Goal: Task Accomplishment & Management: Manage account settings

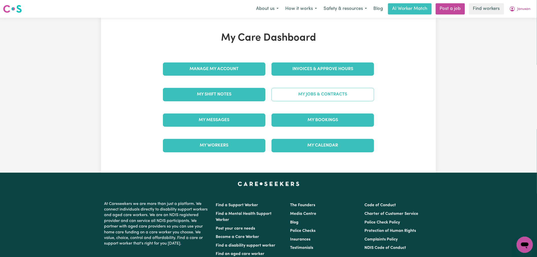
click at [312, 97] on link "My Jobs & Contracts" at bounding box center [323, 94] width 103 height 13
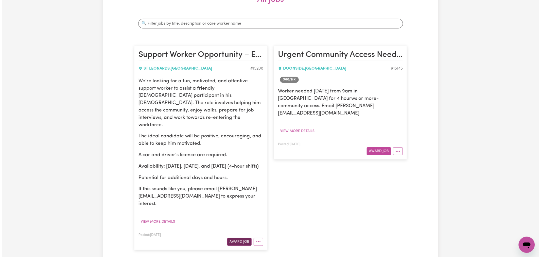
scroll to position [85, 0]
click at [236, 238] on button "Award Job" at bounding box center [237, 242] width 24 height 8
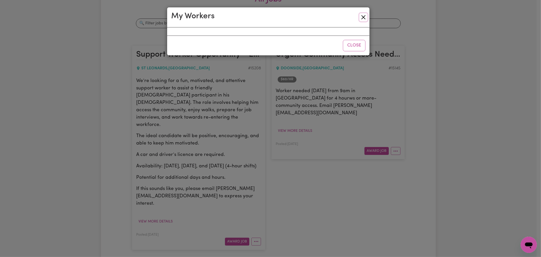
click at [363, 16] on button "Close" at bounding box center [364, 17] width 8 height 8
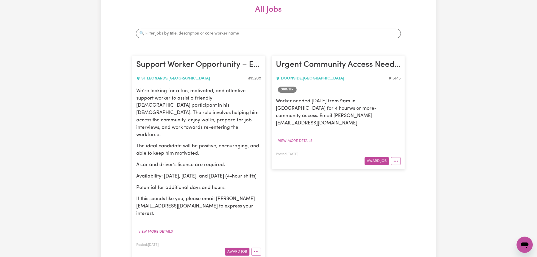
scroll to position [0, 0]
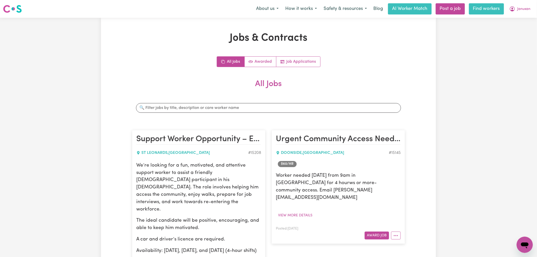
click at [489, 5] on link "Find workers" at bounding box center [486, 8] width 35 height 11
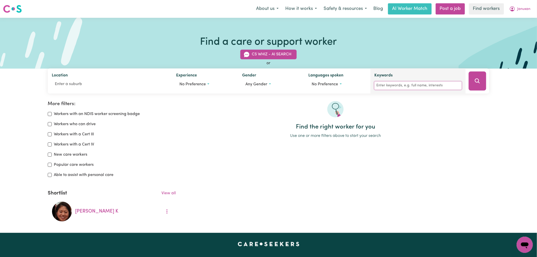
click at [393, 87] on input "Keywords" at bounding box center [418, 86] width 87 height 8
type input "[PERSON_NAME]"
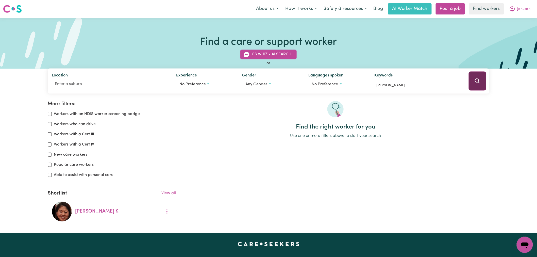
click at [482, 84] on button "Search" at bounding box center [478, 81] width 18 height 19
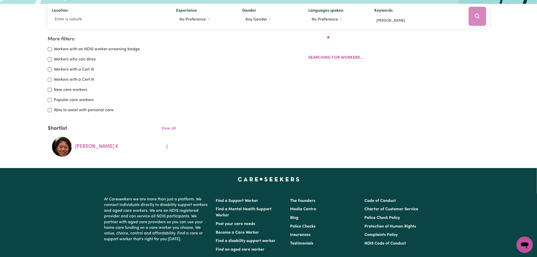
scroll to position [85, 0]
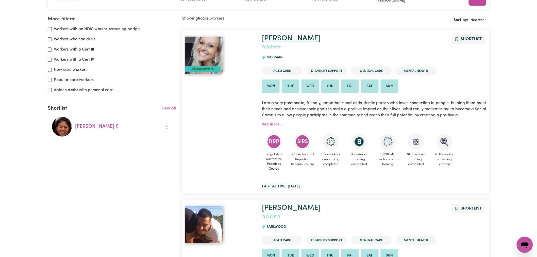
click at [266, 40] on link "[PERSON_NAME]" at bounding box center [291, 38] width 59 height 7
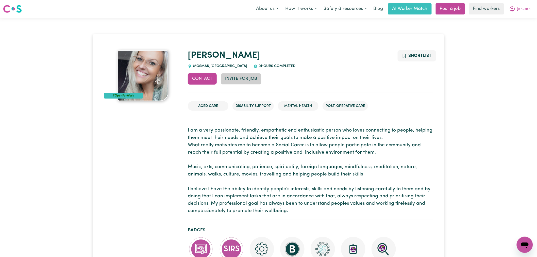
click at [229, 80] on button "Invite for Job" at bounding box center [241, 78] width 41 height 11
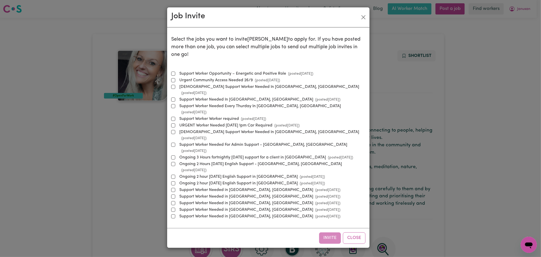
click at [248, 71] on label "Support Worker Opportunity – Energetic and Positive Role (posted [DATE] )" at bounding box center [245, 74] width 136 height 6
click at [175, 72] on input "Support Worker Opportunity – Energetic and Positive Role (posted [DATE] )" at bounding box center [173, 74] width 4 height 4
checkbox input "true"
click at [329, 228] on div "Invite Close" at bounding box center [268, 238] width 203 height 20
click at [333, 232] on button "Invite" at bounding box center [330, 237] width 22 height 11
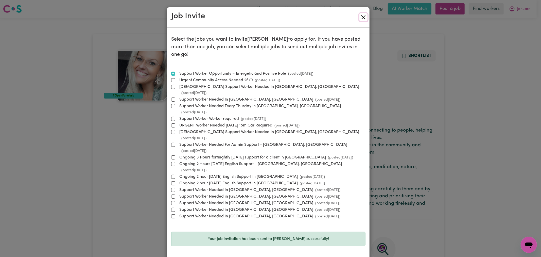
click at [364, 14] on button "Close" at bounding box center [364, 17] width 8 height 8
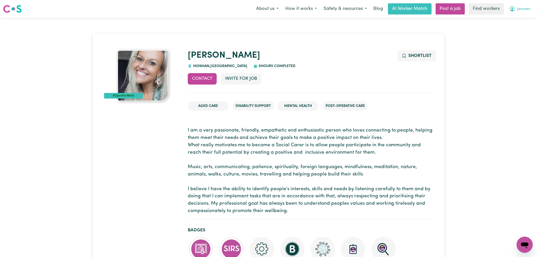
click at [516, 6] on button "Janusan" at bounding box center [520, 9] width 28 height 11
click at [516, 21] on link "My Dashboard" at bounding box center [514, 20] width 40 height 10
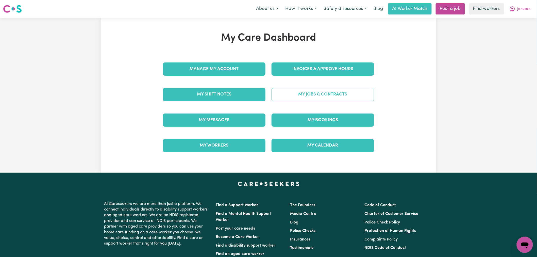
click at [323, 93] on link "My Jobs & Contracts" at bounding box center [323, 94] width 103 height 13
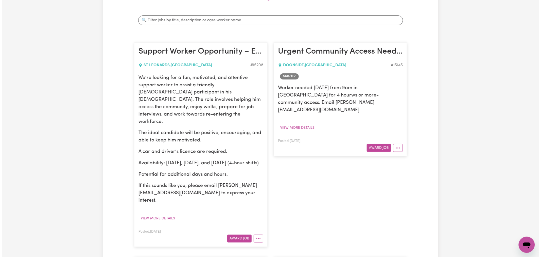
scroll to position [113, 0]
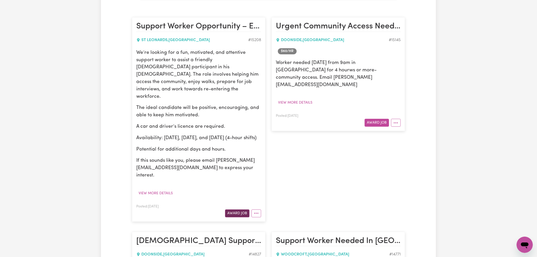
click at [242, 209] on button "Award Job" at bounding box center [237, 213] width 24 height 8
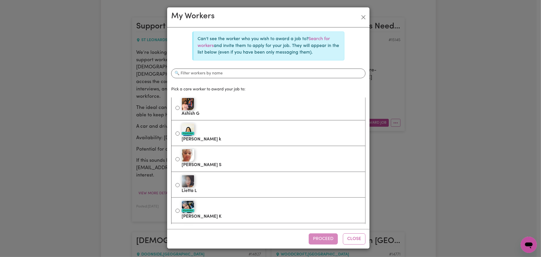
scroll to position [0, 0]
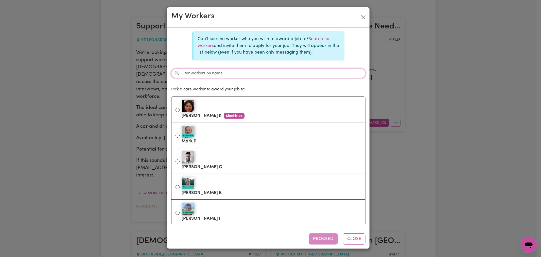
click at [214, 75] on input "Filter workers by name" at bounding box center [268, 74] width 194 height 10
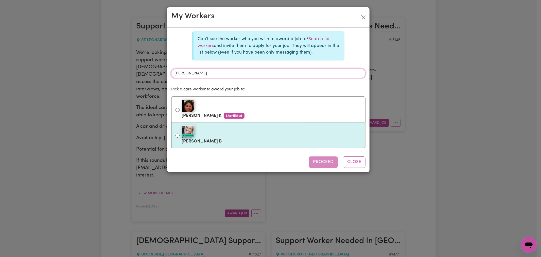
type input "[PERSON_NAME]"
click at [213, 139] on label "#OpenForWork [PERSON_NAME]" at bounding box center [272, 134] width 180 height 21
click at [180, 138] on input "#OpenForWork [PERSON_NAME]" at bounding box center [178, 135] width 4 height 4
radio input "true"
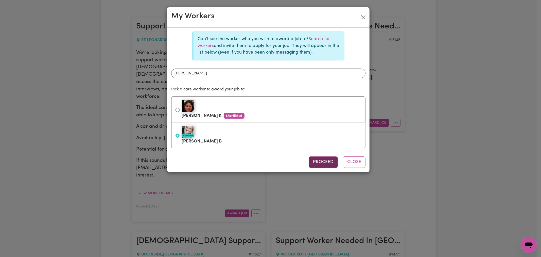
click at [322, 164] on button "Proceed" at bounding box center [323, 161] width 29 height 11
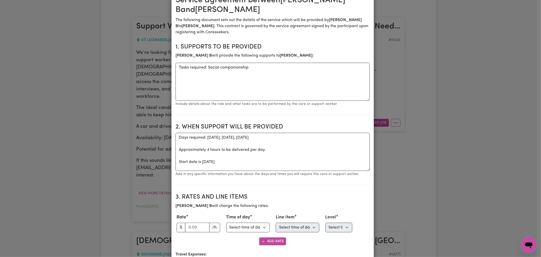
scroll to position [113, 0]
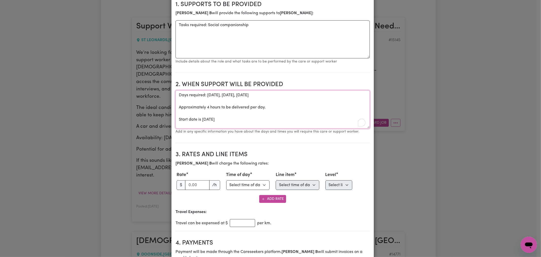
drag, startPoint x: 266, startPoint y: 95, endPoint x: 206, endPoint y: 95, distance: 60.9
click at [206, 95] on textarea "Days required: [DATE], [DATE], [DATE] Approximately 4 hours to be delivered per…" at bounding box center [273, 109] width 194 height 38
click at [255, 105] on textarea "Days required: [DATE], [DATE], [DATE] Approximately 4 hours to be delivered per…" at bounding box center [273, 109] width 194 height 38
drag, startPoint x: 253, startPoint y: 121, endPoint x: 206, endPoint y: 95, distance: 54.2
click at [206, 95] on textarea "Days required: [DATE], [DATE], [DATE] Approximately 4 hours to be delivered per…" at bounding box center [273, 109] width 194 height 38
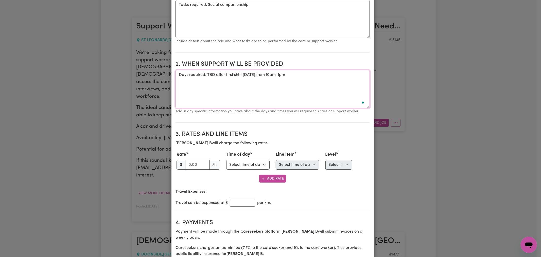
scroll to position [141, 0]
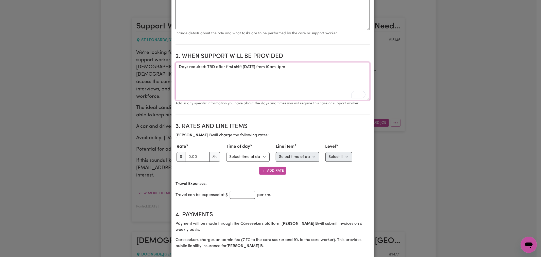
type textarea "Days required: TBD after first shift [DATE] from 10am-1pm"
click at [194, 154] on input "number" at bounding box center [197, 157] width 24 height 10
type input "60"
click at [248, 157] on select "Select time of day Weekday Daytime Weekday Evening [DATE] [DATE] Public Holiday…" at bounding box center [248, 157] width 44 height 10
select select "WEEKDAY_DAYTIME"
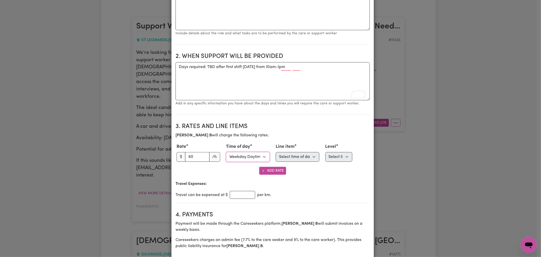
click at [226, 153] on select "Select time of day Weekday Daytime Weekday Evening [DATE] [DATE] Public Holiday…" at bounding box center [248, 157] width 44 height 10
click at [291, 159] on select "Select line item Assistance with Self Care Activities Assistance with personal …" at bounding box center [298, 157] width 44 height 10
select select "COMMUNITY_ACCESS"
click at [276, 153] on select "Select line item Assistance with Self Care Activities Assistance with personal …" at bounding box center [298, 157] width 44 height 10
drag, startPoint x: 344, startPoint y: 157, endPoint x: 347, endPoint y: 163, distance: 6.6
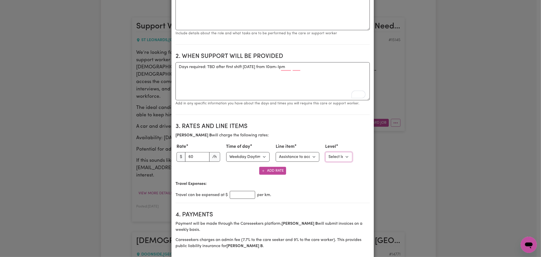
click at [344, 157] on select "Select level Standard Level 1 High Intensity Level 2" at bounding box center [339, 157] width 27 height 10
select select "ONE"
click at [326, 153] on select "Select level Standard Level 1 High Intensity Level 2" at bounding box center [339, 157] width 27 height 10
click at [323, 178] on section "3. Rates and Line Items [PERSON_NAME] will charge the following rates: Rate $ 6…" at bounding box center [273, 161] width 194 height 84
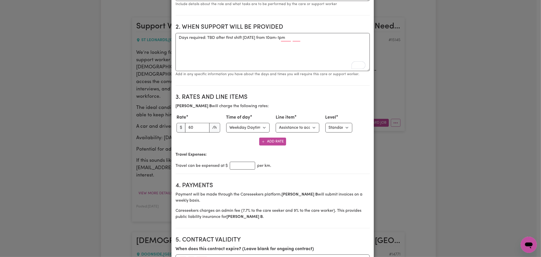
scroll to position [197, 0]
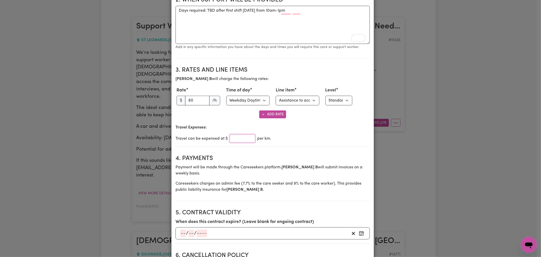
click at [238, 140] on input "number" at bounding box center [242, 139] width 25 height 8
type input "1"
click at [286, 133] on div "Travel Expenses: Travel can be expensed at $ 1 per km." at bounding box center [273, 133] width 194 height 18
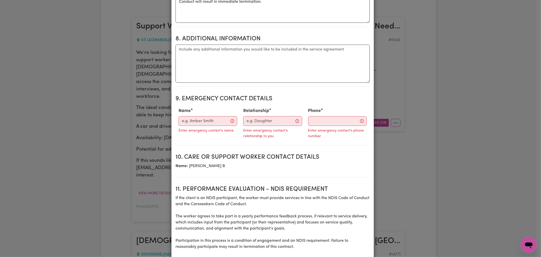
scroll to position [592, 0]
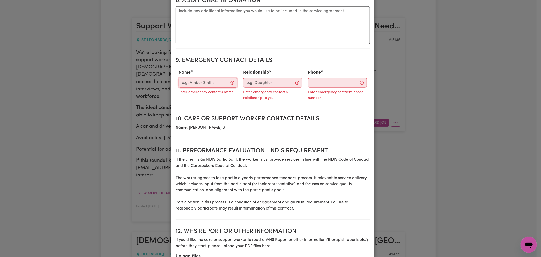
click at [214, 82] on input "Name" at bounding box center [208, 83] width 59 height 10
click at [209, 78] on input "Name" at bounding box center [208, 83] width 59 height 10
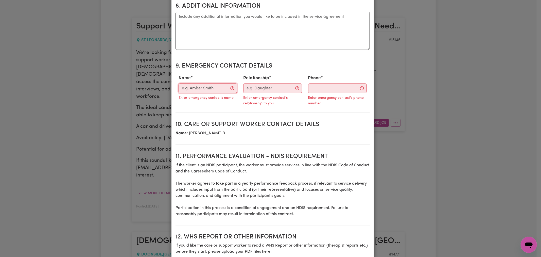
scroll to position [539, 0]
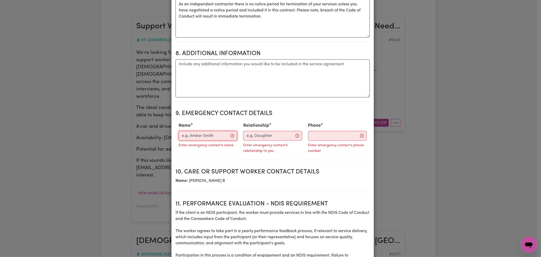
click at [185, 135] on input "Name" at bounding box center [208, 136] width 59 height 10
click at [230, 68] on textarea "Additional information" at bounding box center [273, 78] width 194 height 38
paste textarea "Address: [STREET_ADDRESS][PERSON_NAME] Contact no: [PHONE_NUMBER]"
type textarea "Address: [STREET_ADDRESS][PERSON_NAME] Contact no: [PHONE_NUMBER]"
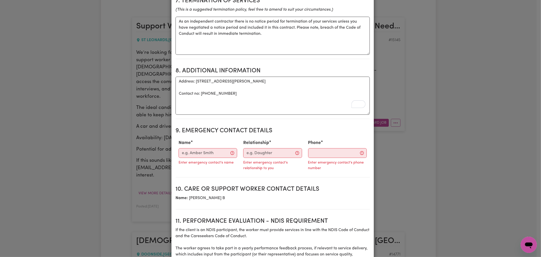
scroll to position [564, 0]
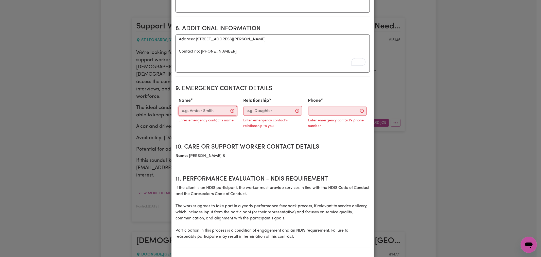
click at [205, 106] on input "Name" at bounding box center [208, 111] width 59 height 10
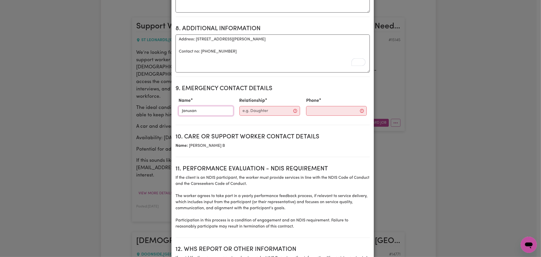
type input "Janusan"
type input "Participant"
click at [304, 107] on input "Phone" at bounding box center [332, 111] width 61 height 10
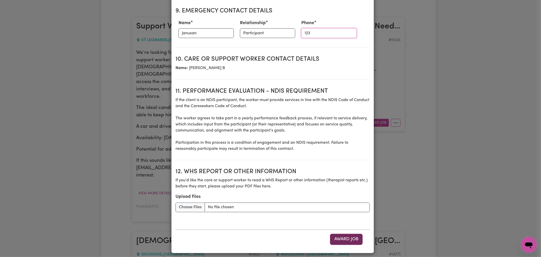
type input "123"
click at [353, 237] on button "Award Job" at bounding box center [346, 239] width 33 height 11
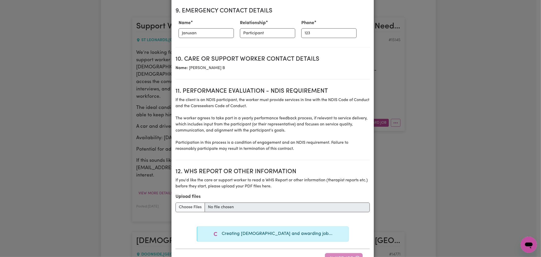
type textarea "Days required: [DATE], [DATE], [DATE] Approximately 4 hours to be delivered per…"
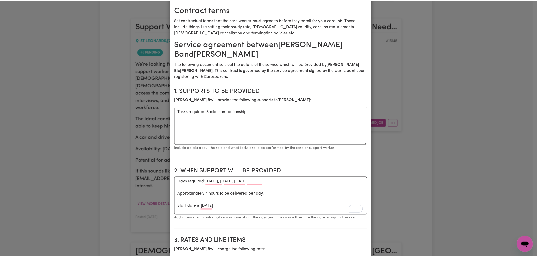
scroll to position [0, 0]
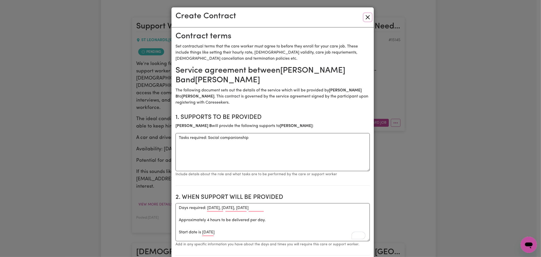
click at [366, 15] on button "Close" at bounding box center [368, 17] width 8 height 8
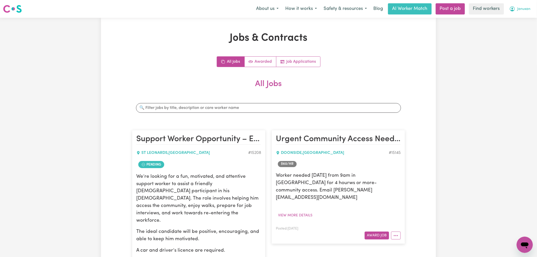
drag, startPoint x: 524, startPoint y: 7, endPoint x: 524, endPoint y: 12, distance: 4.8
click at [524, 7] on span "Janusan" at bounding box center [523, 9] width 13 height 6
click at [524, 23] on link "My Dashboard" at bounding box center [514, 20] width 40 height 10
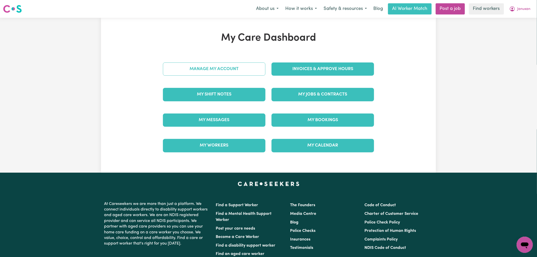
click at [207, 65] on link "Manage My Account" at bounding box center [214, 68] width 103 height 13
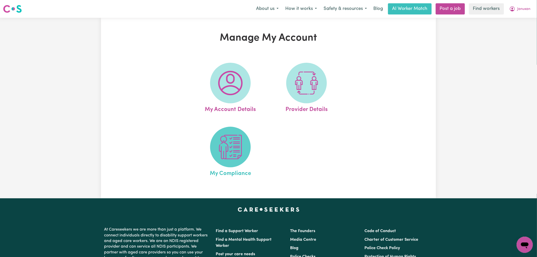
click at [240, 159] on img at bounding box center [230, 147] width 24 height 24
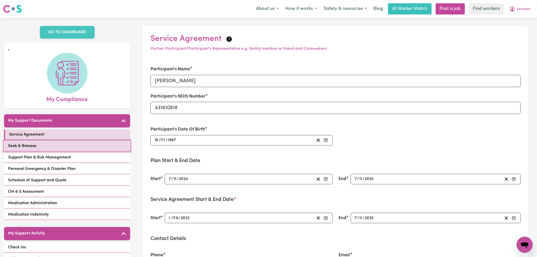
click at [81, 143] on link "Seek & Release" at bounding box center [67, 146] width 126 height 10
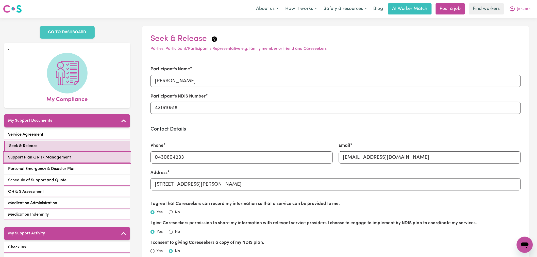
click at [81, 152] on link "Support Plan & Risk Management" at bounding box center [67, 157] width 126 height 10
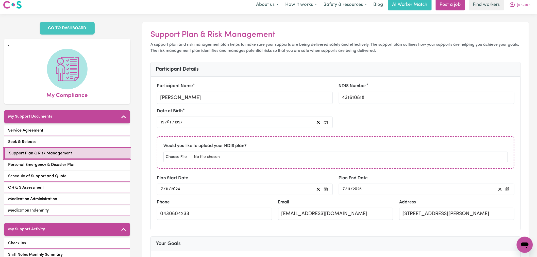
scroll to position [85, 0]
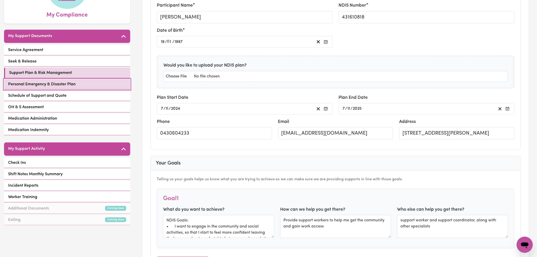
click at [39, 81] on span "Personal Emergency & Disaster Plan" at bounding box center [42, 84] width 68 height 6
select select "phone"
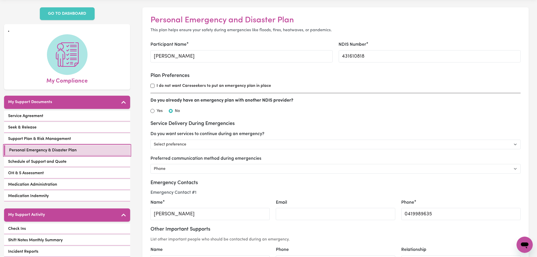
scroll to position [56, 0]
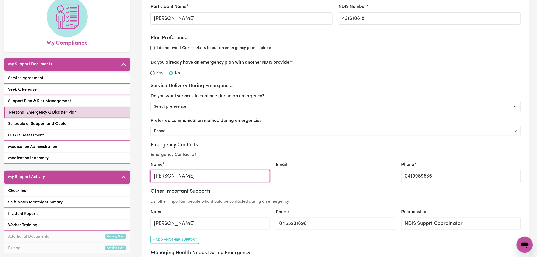
click at [193, 174] on input "[PERSON_NAME]" at bounding box center [209, 176] width 119 height 12
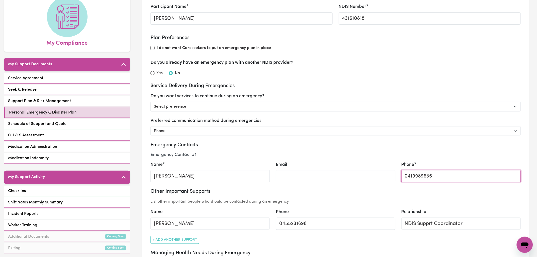
click at [422, 174] on input "0419989635" at bounding box center [461, 176] width 119 height 12
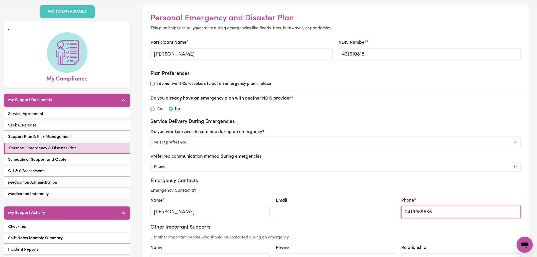
scroll to position [0, 0]
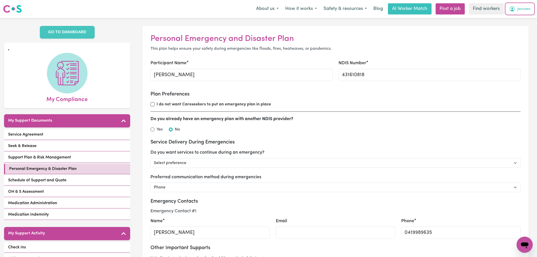
click at [533, 8] on button "Janusan" at bounding box center [520, 9] width 28 height 11
click at [517, 20] on link "My Dashboard" at bounding box center [514, 20] width 40 height 10
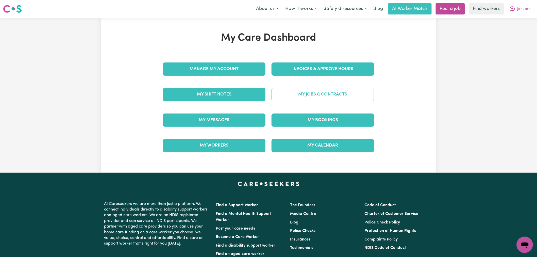
click at [348, 95] on link "My Jobs & Contracts" at bounding box center [323, 94] width 103 height 13
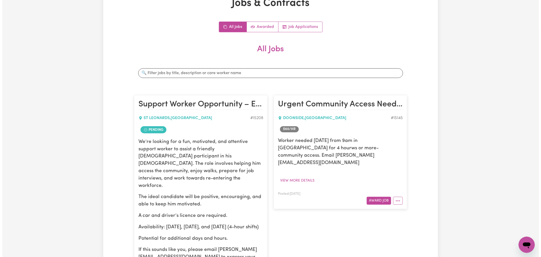
scroll to position [85, 0]
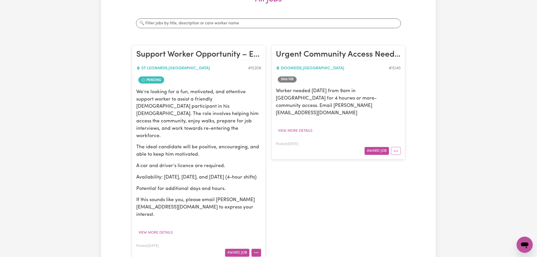
click at [259, 249] on button "More options" at bounding box center [257, 253] width 10 height 8
click at [272, 185] on link "View/Edit Contract" at bounding box center [276, 190] width 49 height 10
select select "WEEKDAY_DAYTIME"
select select "COMMUNITY_ACCESS"
select select "ONE"
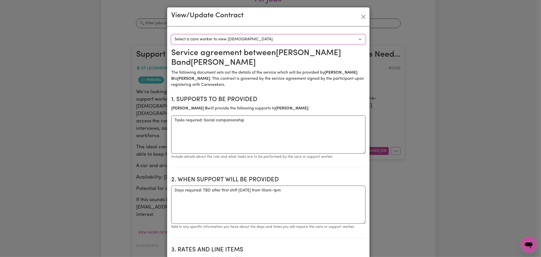
click at [202, 41] on select "Select a care worker to view [DEMOGRAPHIC_DATA] #10689 - [PERSON_NAME] (contrac…" at bounding box center [268, 40] width 194 height 10
select select "10300"
click at [171, 35] on select "Select a care worker to view [DEMOGRAPHIC_DATA] #10689 - [PERSON_NAME] (contrac…" at bounding box center [268, 40] width 194 height 10
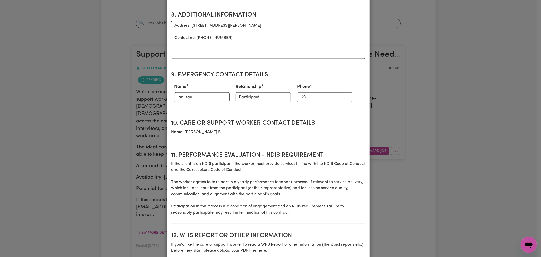
scroll to position [564, 0]
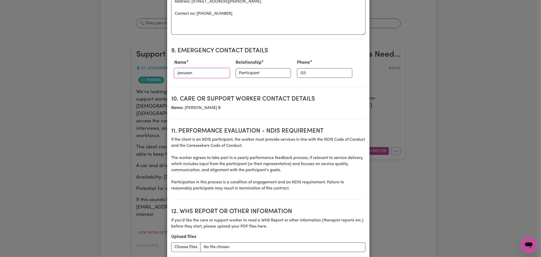
click at [191, 68] on input "Janusan" at bounding box center [201, 73] width 55 height 10
click at [308, 70] on input "123" at bounding box center [324, 73] width 55 height 10
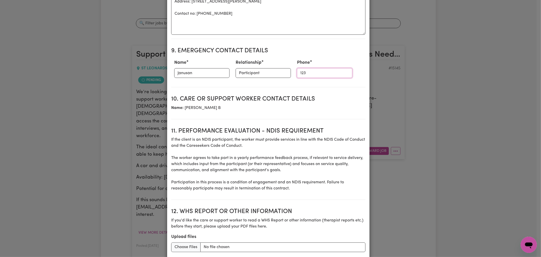
click at [308, 70] on input "123" at bounding box center [324, 73] width 55 height 10
paste input "0419989635"
type input "0419989635"
click at [213, 70] on input "Janusan" at bounding box center [201, 73] width 55 height 10
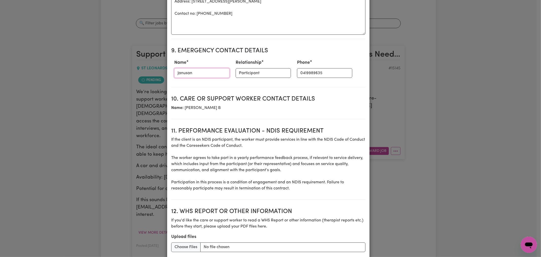
click at [213, 70] on input "Janusan" at bounding box center [201, 73] width 55 height 10
type input "[PERSON_NAME]"
type input "Mother"
drag, startPoint x: 226, startPoint y: 83, endPoint x: 229, endPoint y: 80, distance: 3.8
click at [226, 82] on section "9. Emergency Contact Details Name [PERSON_NAME] Relationship Mother Phone [PHON…" at bounding box center [268, 65] width 194 height 44
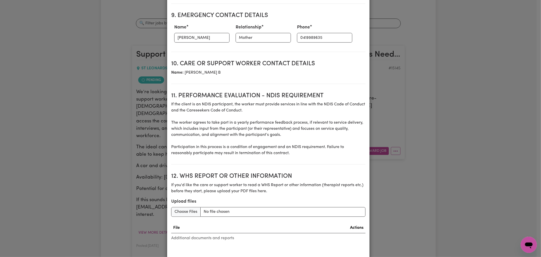
scroll to position [628, 0]
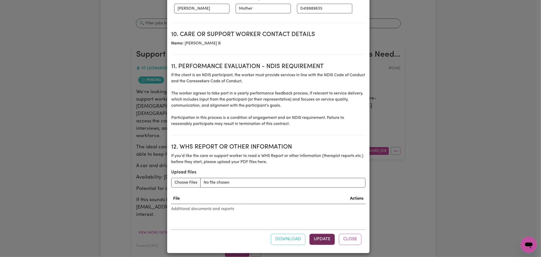
click at [321, 234] on button "Update" at bounding box center [322, 239] width 25 height 11
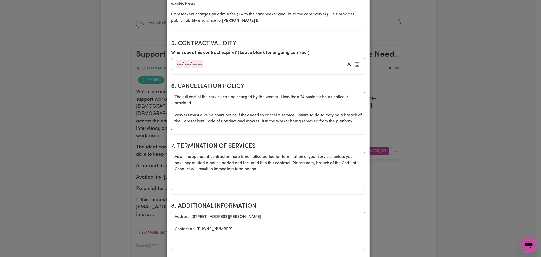
scroll to position [403, 0]
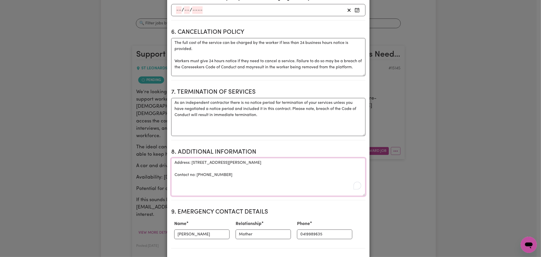
drag, startPoint x: 192, startPoint y: 165, endPoint x: 170, endPoint y: 154, distance: 24.7
click at [171, 158] on textarea "Address: [STREET_ADDRESS][PERSON_NAME] Contact no: [PHONE_NUMBER]" at bounding box center [268, 177] width 194 height 38
